Goal: Transaction & Acquisition: Purchase product/service

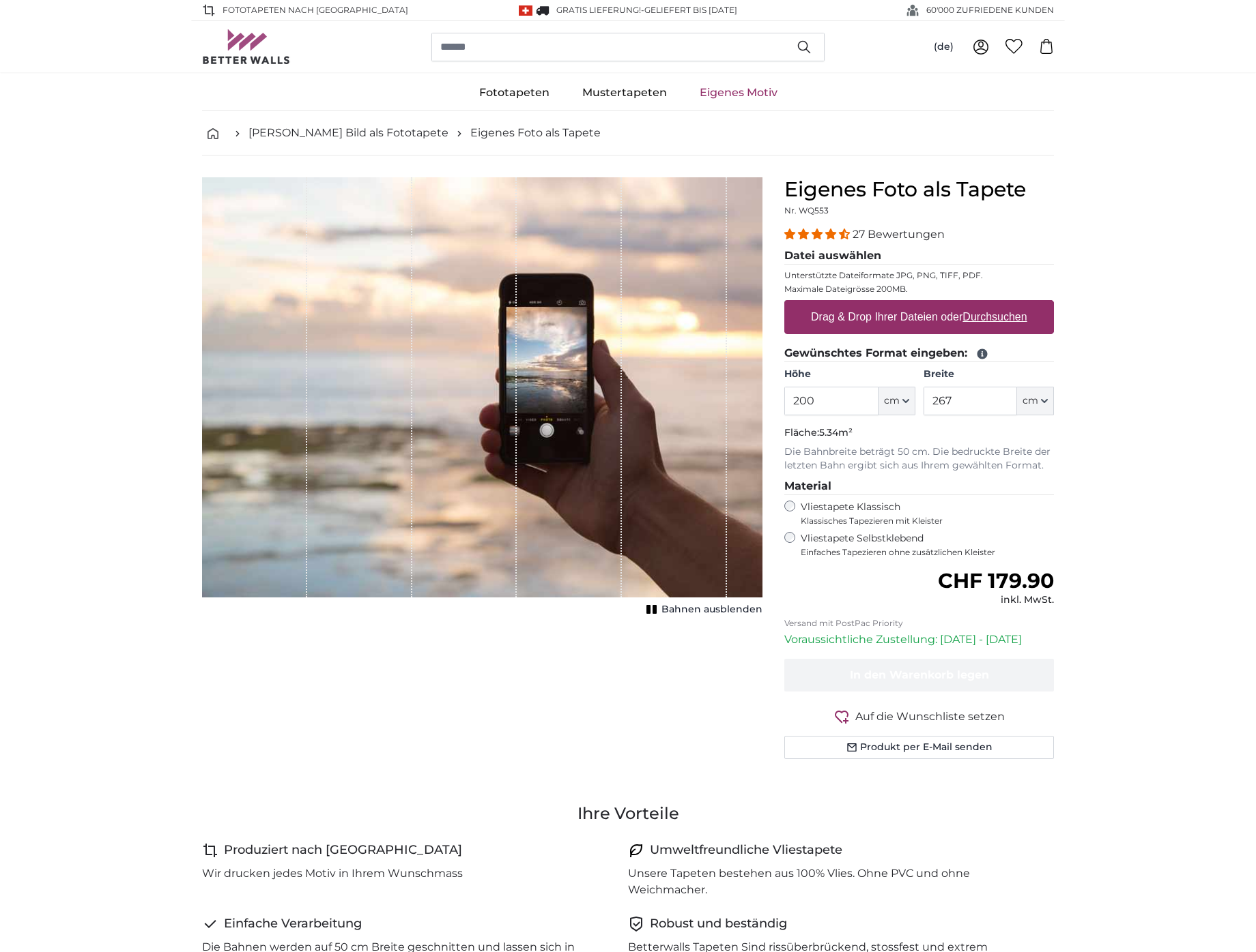
click at [920, 319] on label "Drag & Drop Ihrer Dateien oder Durchsuchen" at bounding box center [919, 317] width 227 height 27
click at [920, 304] on input "Drag & Drop Ihrer Dateien oder Durchsuchen" at bounding box center [919, 302] width 270 height 4
type input "**********"
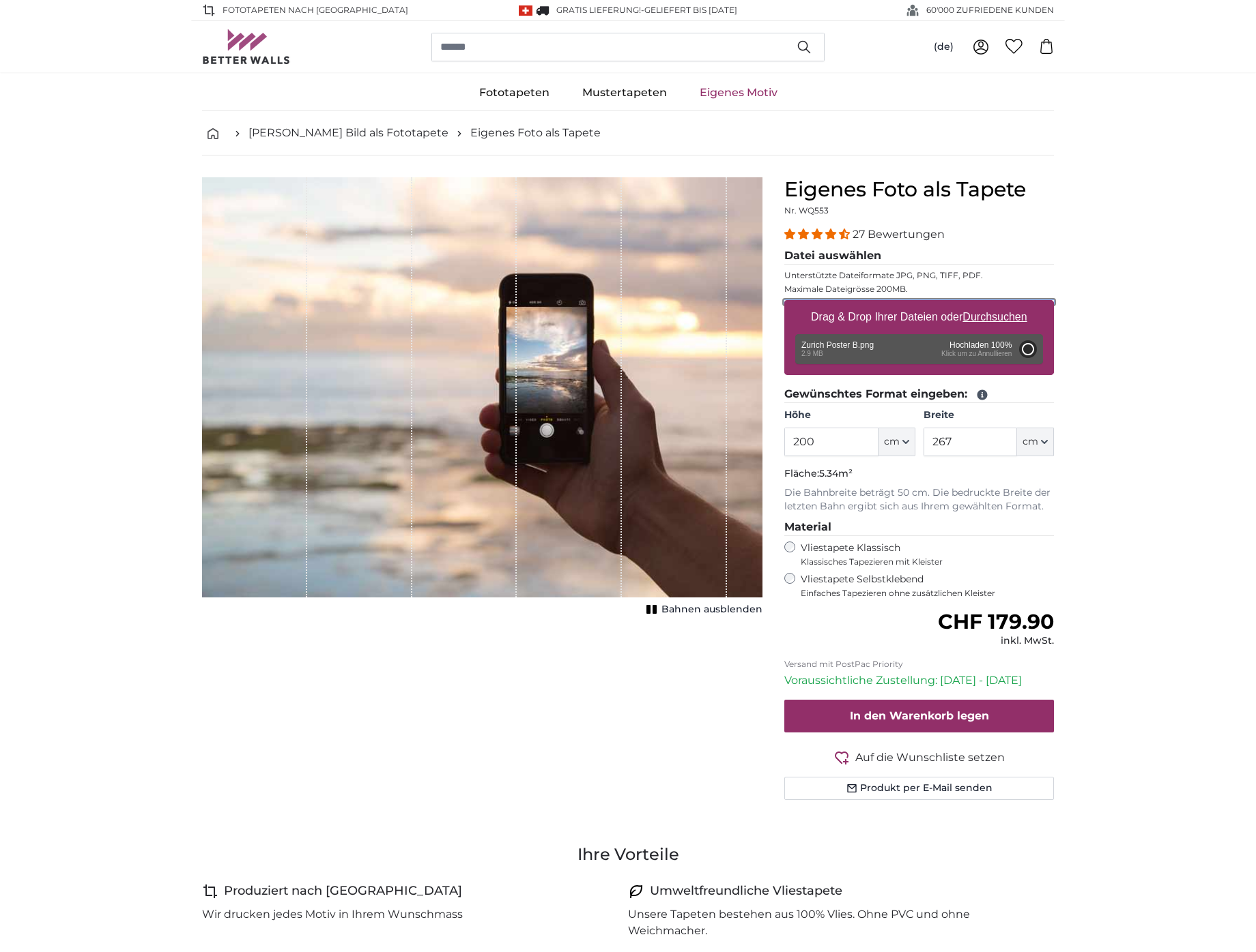
type input "95"
type input "154.9"
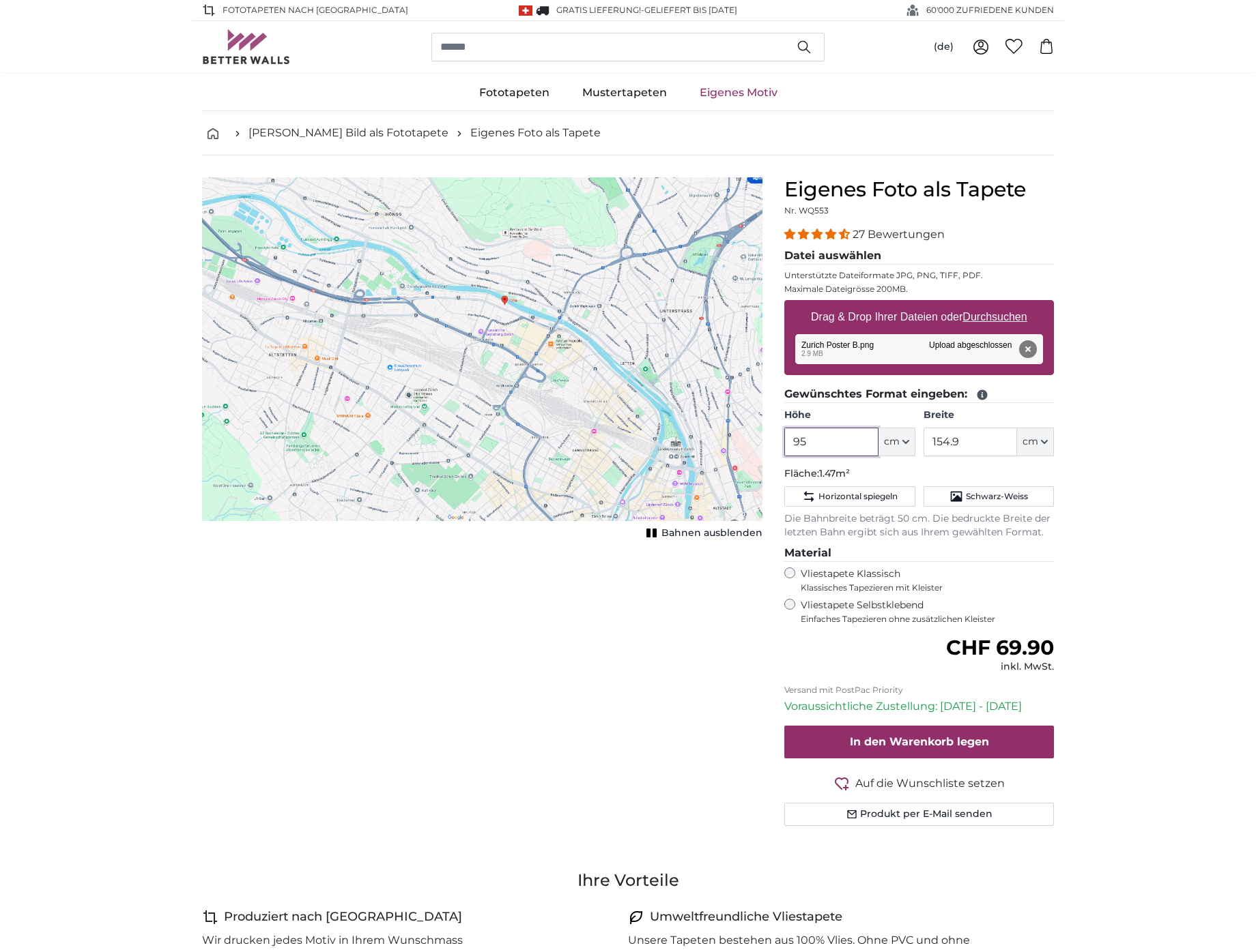
click at [821, 442] on input "95" at bounding box center [831, 441] width 94 height 28
type input "9"
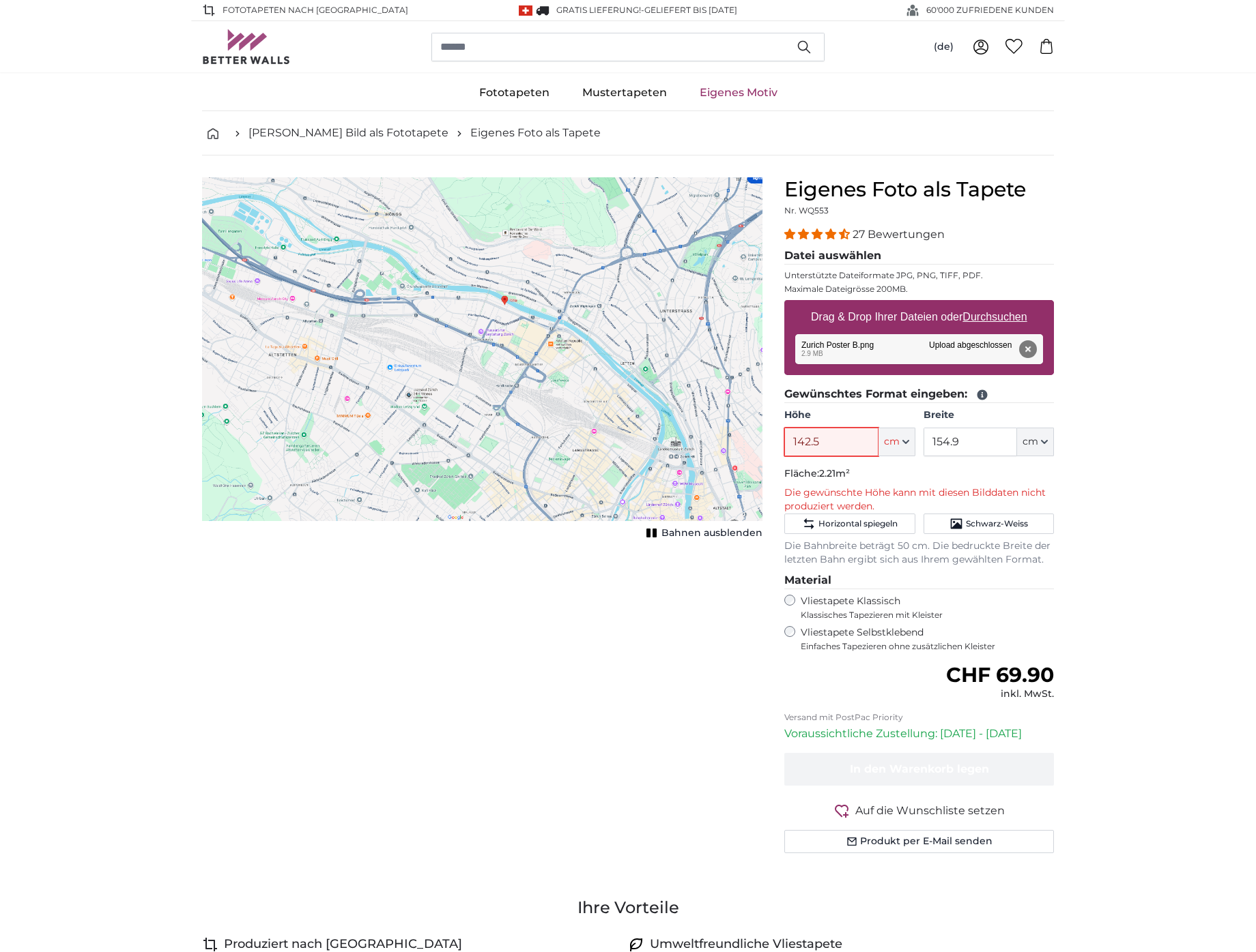
type input "142.5"
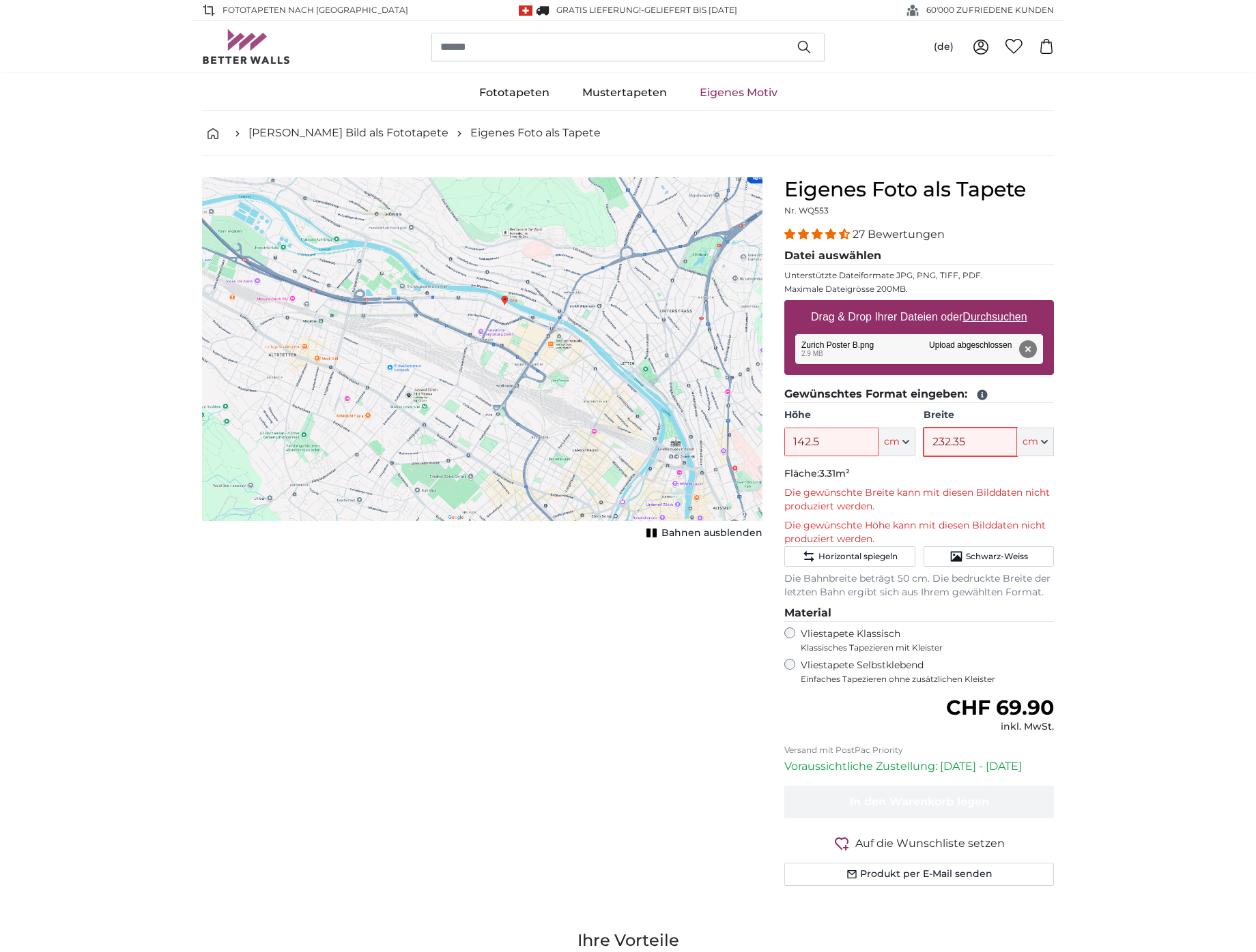
type input "232.35"
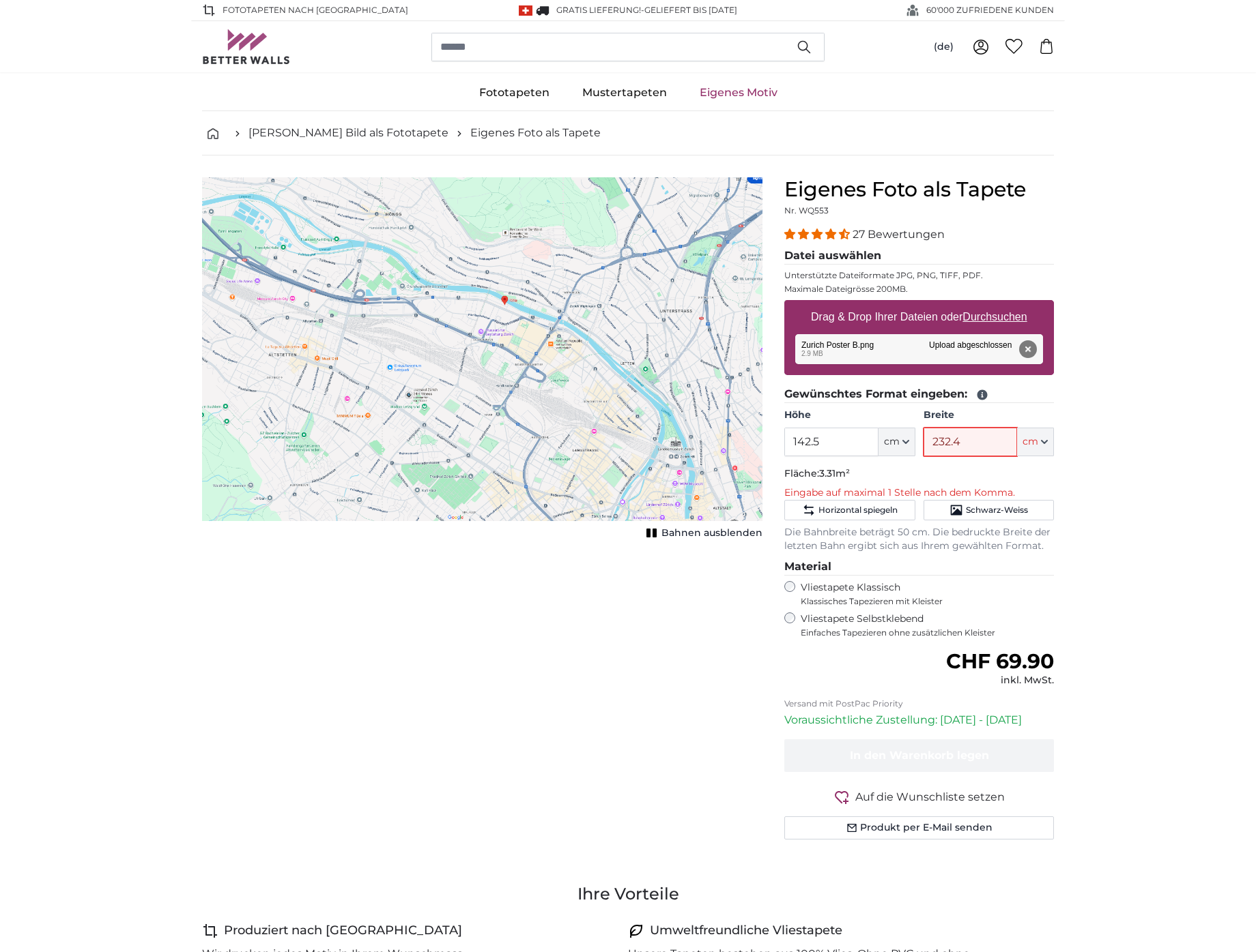
type input "232.4"
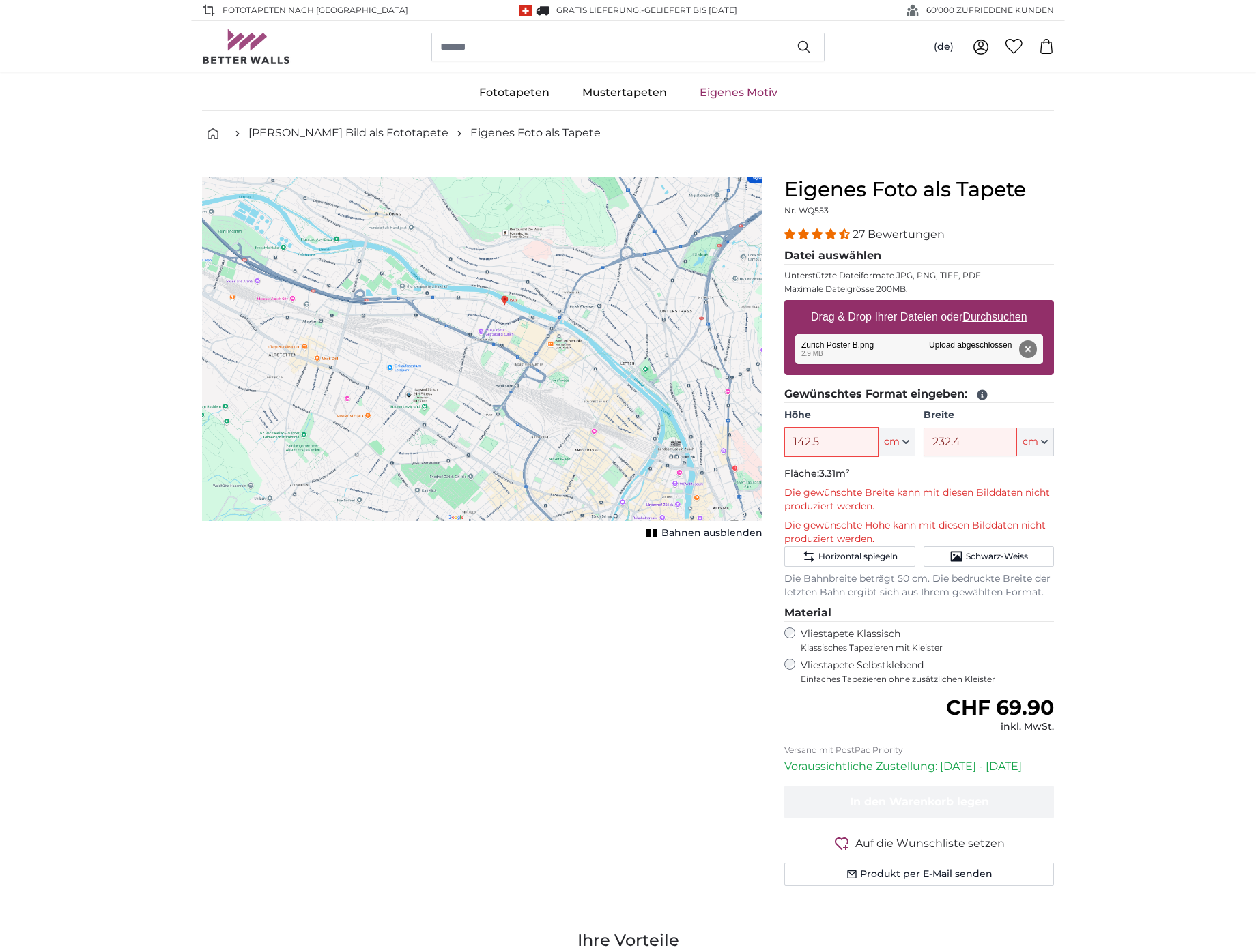
click at [848, 449] on input "142.5" at bounding box center [831, 441] width 94 height 28
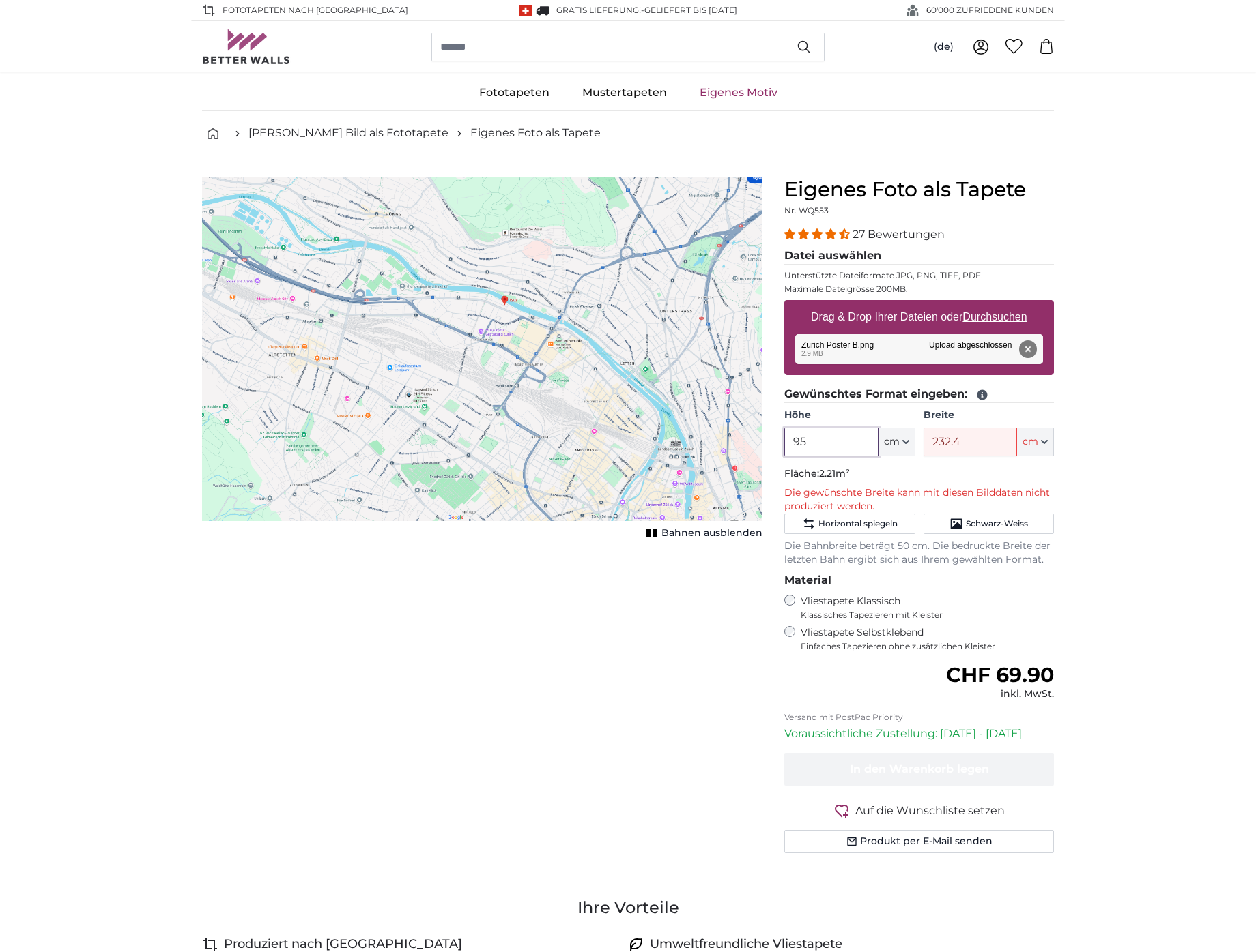
type input "95"
type input "309.6"
type input "190"
